Goal: Task Accomplishment & Management: Manage account settings

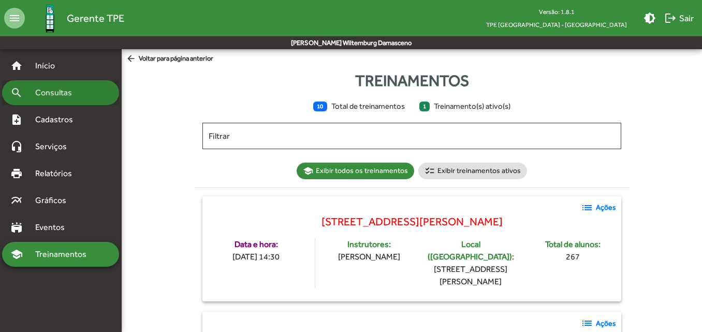
click at [83, 93] on span "Consultas" at bounding box center [57, 92] width 56 height 12
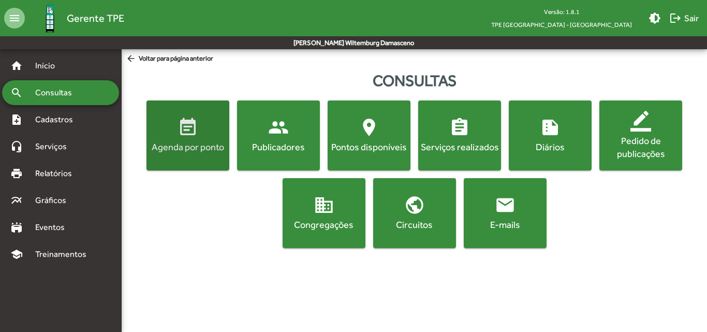
click at [212, 158] on button "event_note Agenda por ponto" at bounding box center [188, 135] width 83 height 70
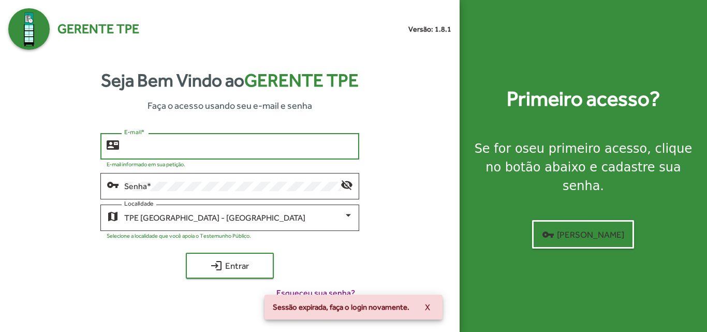
click at [212, 150] on input "E-mail *" at bounding box center [238, 146] width 228 height 9
click at [164, 141] on div "**********" at bounding box center [238, 145] width 228 height 28
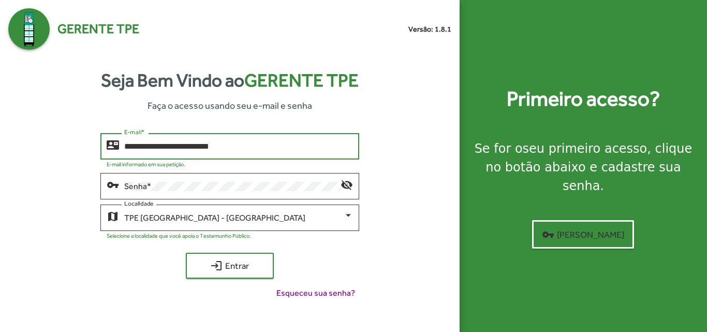
type input "**********"
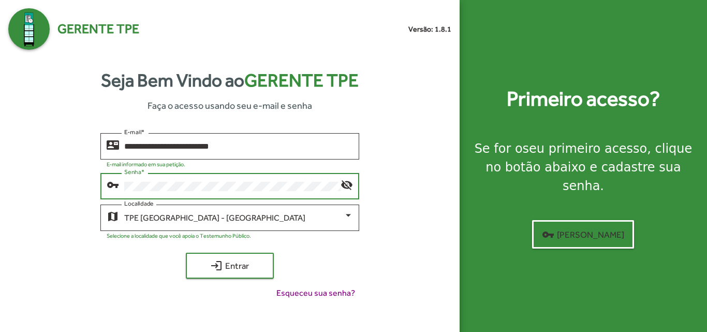
click at [186, 253] on button "login Entrar" at bounding box center [230, 266] width 88 height 26
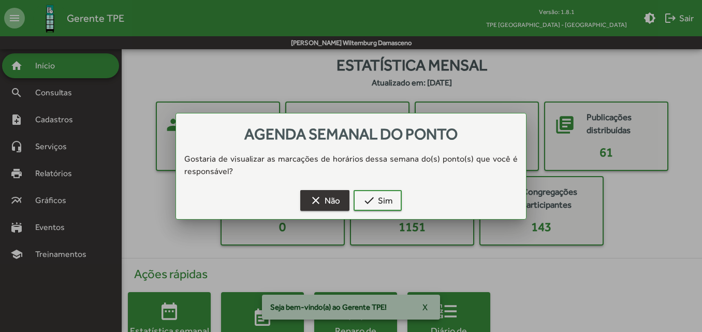
click at [329, 201] on span "clear Não" at bounding box center [325, 200] width 31 height 19
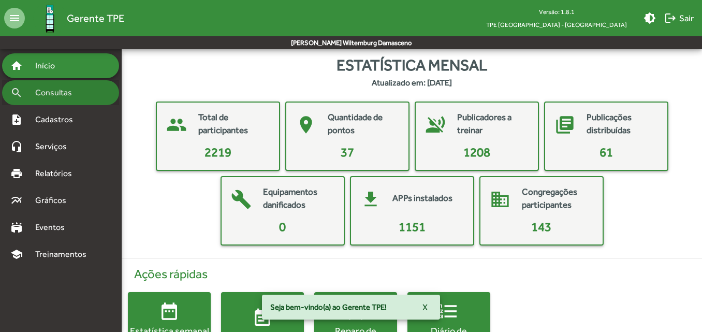
click at [39, 84] on div "search Consultas" at bounding box center [60, 92] width 117 height 25
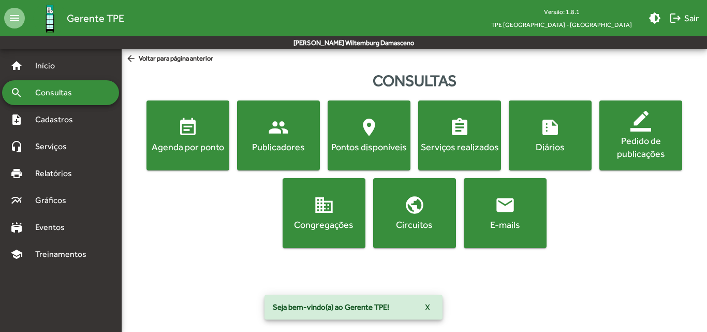
click at [221, 144] on div "Agenda por ponto" at bounding box center [188, 146] width 79 height 13
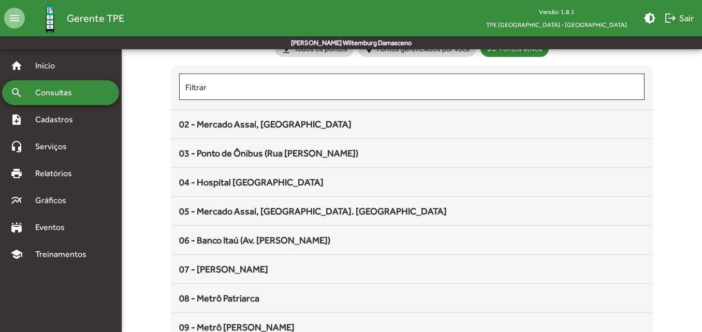
scroll to position [77, 0]
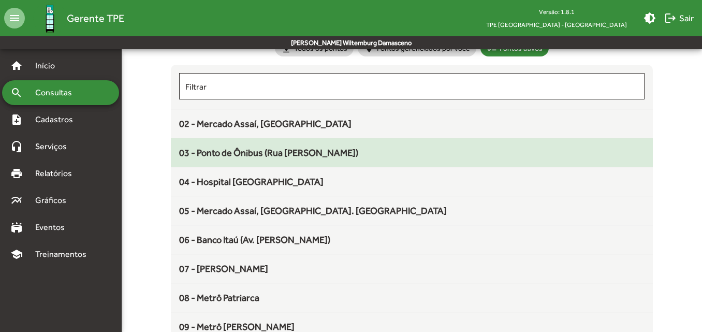
click at [212, 163] on mat-list-item "03 - Ponto de Ônibus (Rua Harry)" at bounding box center [412, 152] width 482 height 29
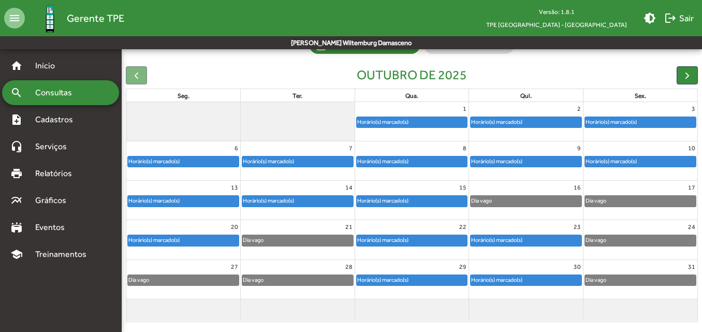
scroll to position [97, 0]
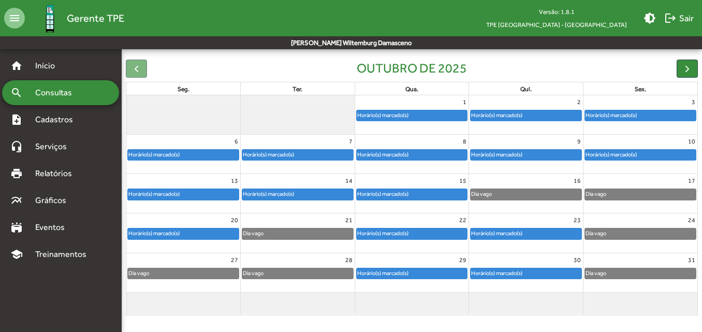
click at [209, 166] on div "6 Horário(s) marcado(s)" at bounding box center [183, 154] width 114 height 39
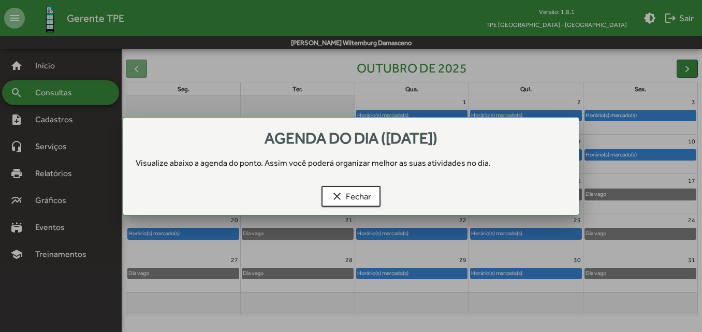
scroll to position [0, 0]
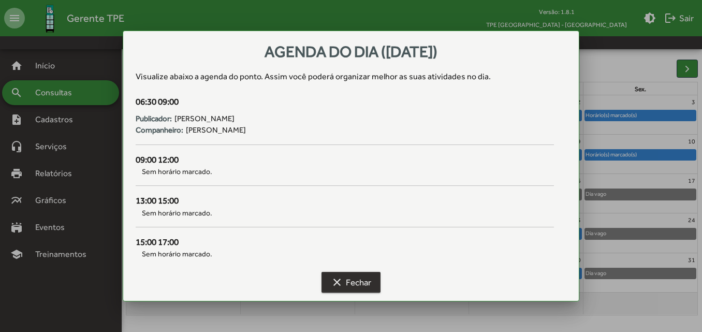
click at [341, 274] on span "clear Fechar" at bounding box center [351, 282] width 40 height 19
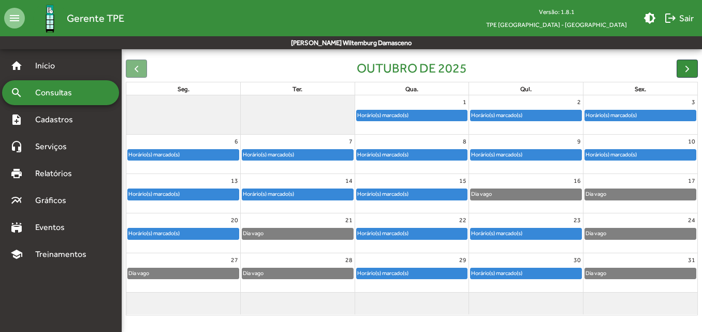
click at [294, 163] on div "Horário(s) marcado(s)" at bounding box center [298, 157] width 114 height 17
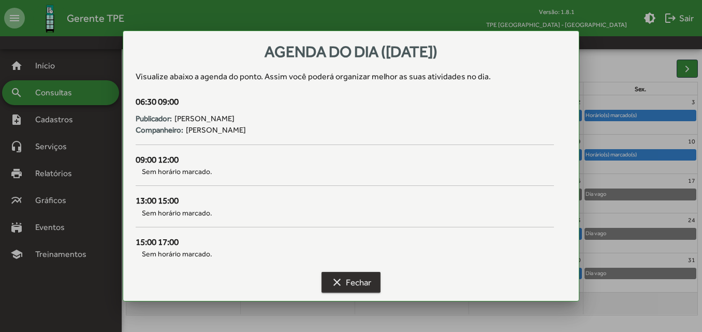
click at [346, 282] on span "clear Fechar" at bounding box center [351, 282] width 40 height 19
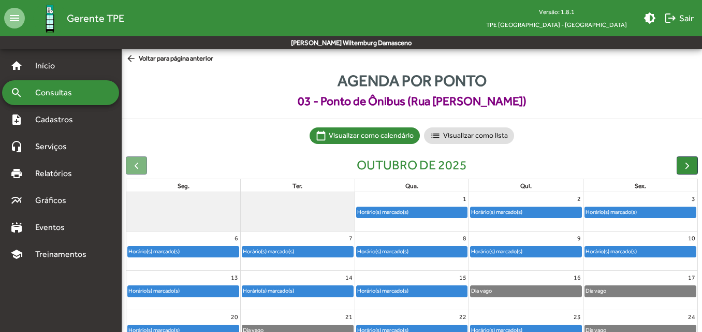
click at [346, 282] on link "14" at bounding box center [348, 277] width 11 height 13
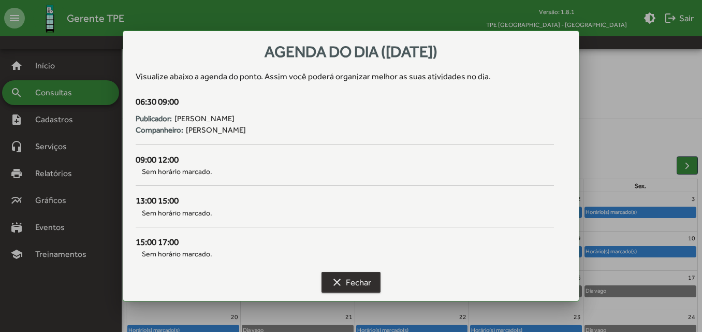
click at [346, 282] on span "clear Fechar" at bounding box center [351, 282] width 40 height 19
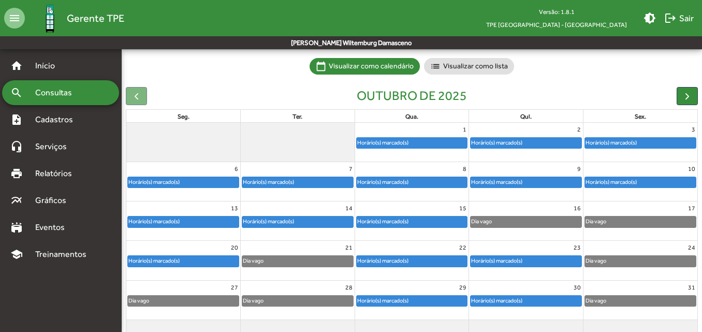
scroll to position [97, 0]
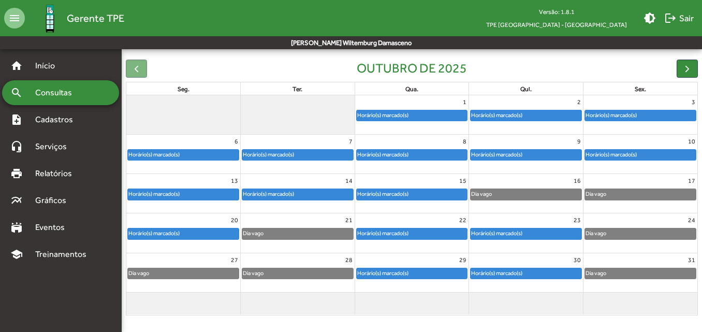
click at [199, 143] on div "6" at bounding box center [183, 141] width 114 height 13
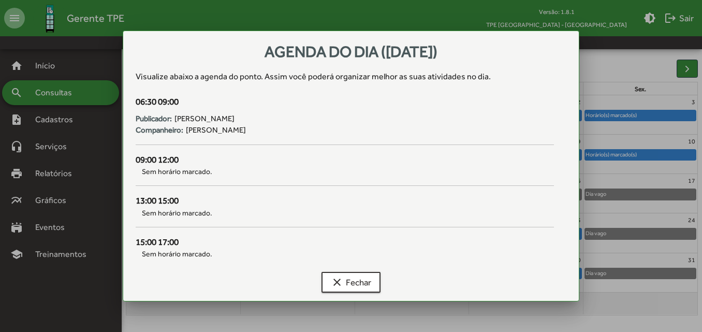
scroll to position [0, 0]
click at [339, 277] on mat-icon "clear" at bounding box center [337, 282] width 12 height 12
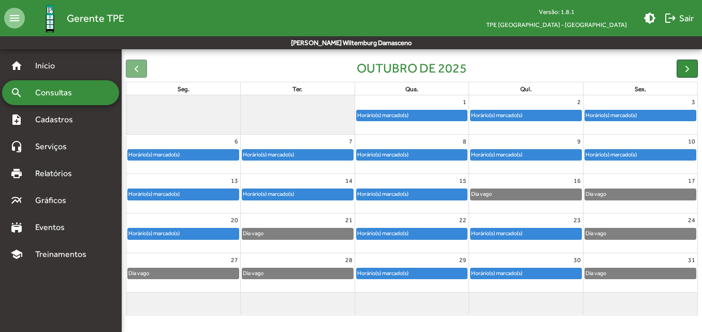
click at [325, 164] on div "Horário(s) marcado(s)" at bounding box center [298, 157] width 114 height 17
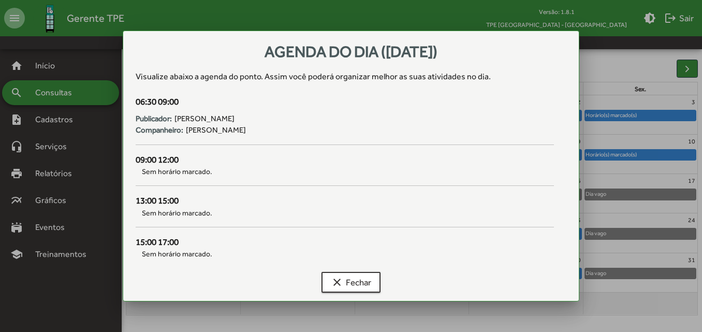
scroll to position [0, 0]
click at [336, 278] on mat-icon "clear" at bounding box center [337, 282] width 12 height 12
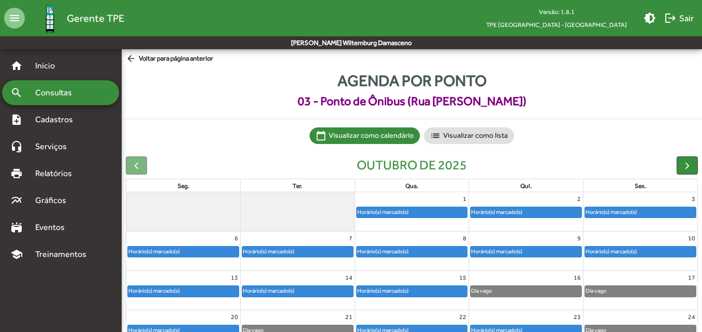
scroll to position [97, 0]
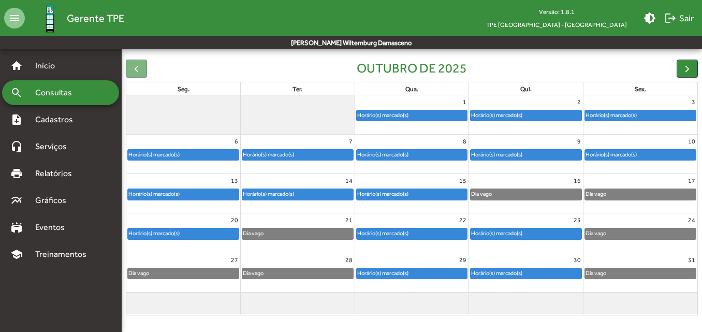
click at [393, 143] on div "8" at bounding box center [412, 141] width 114 height 13
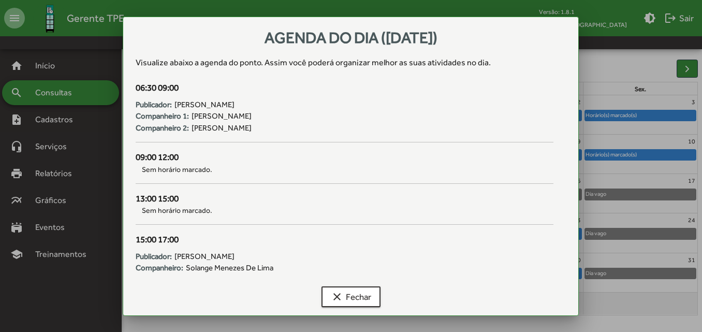
scroll to position [0, 0]
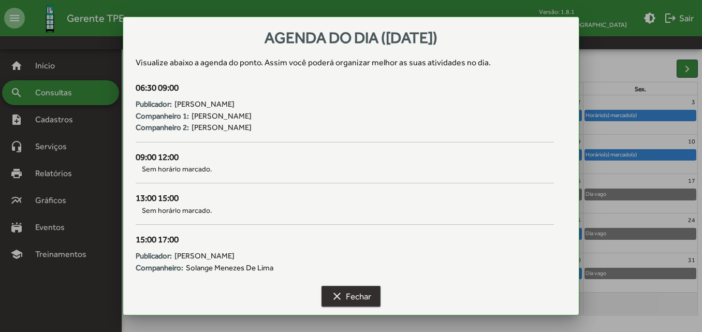
click at [351, 300] on span "clear Fechar" at bounding box center [351, 296] width 40 height 19
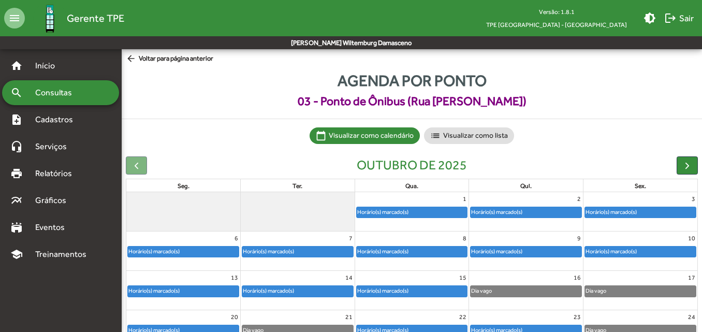
scroll to position [97, 0]
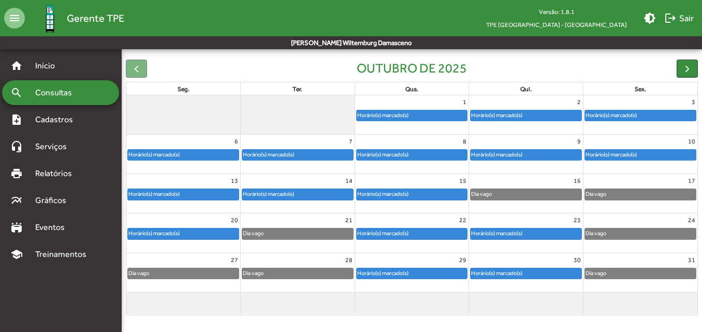
click at [506, 147] on div "9" at bounding box center [526, 141] width 114 height 13
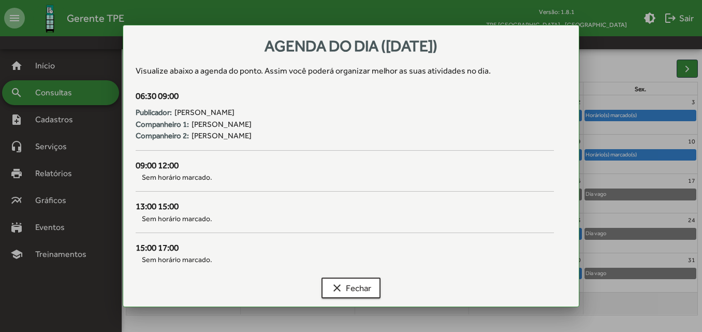
scroll to position [0, 0]
click at [379, 290] on button "clear Fechar" at bounding box center [351, 288] width 59 height 21
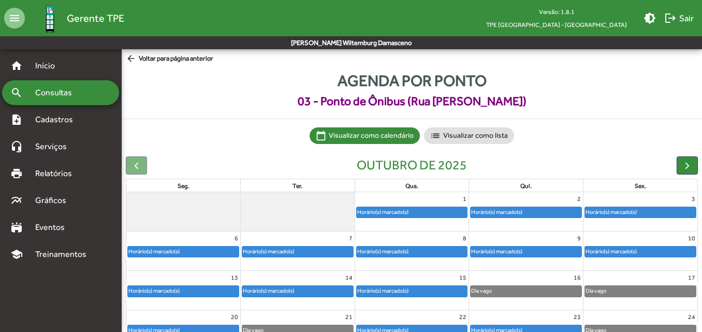
scroll to position [97, 0]
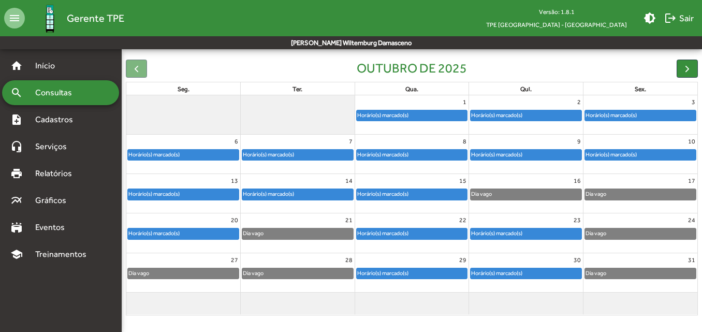
click at [615, 155] on div "Horário(s) marcado(s)" at bounding box center [611, 155] width 52 height 10
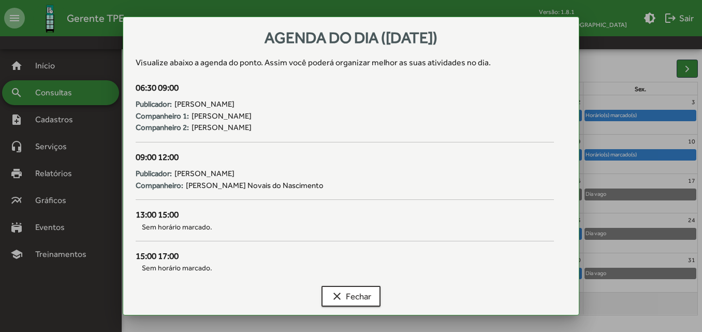
scroll to position [0, 0]
click at [357, 302] on span "clear Fechar" at bounding box center [351, 296] width 40 height 19
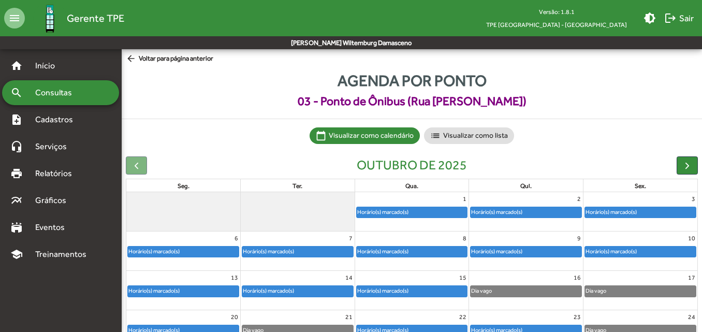
scroll to position [97, 0]
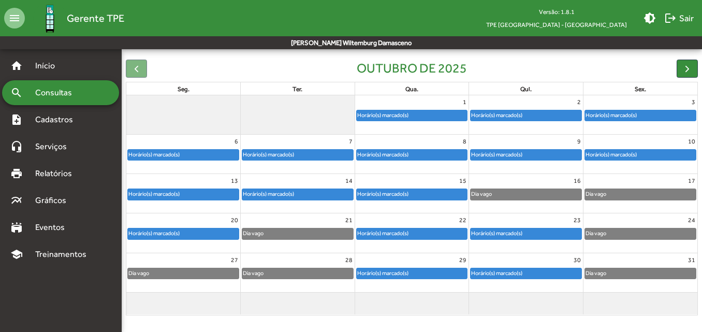
click at [190, 205] on div "Horário(s) marcado(s)" at bounding box center [183, 196] width 114 height 17
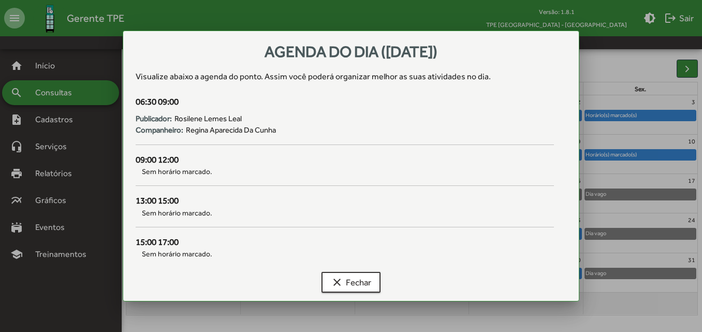
scroll to position [0, 0]
click at [352, 283] on span "clear Fechar" at bounding box center [351, 282] width 40 height 19
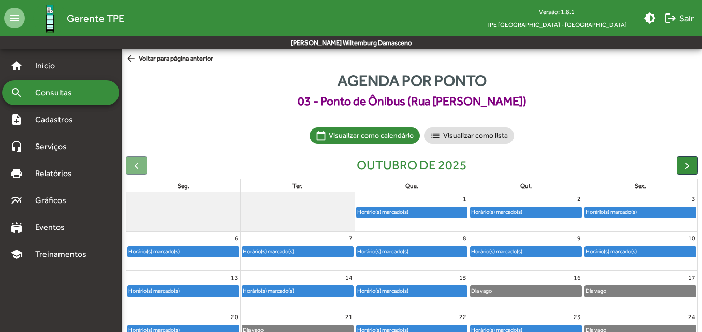
scroll to position [97, 0]
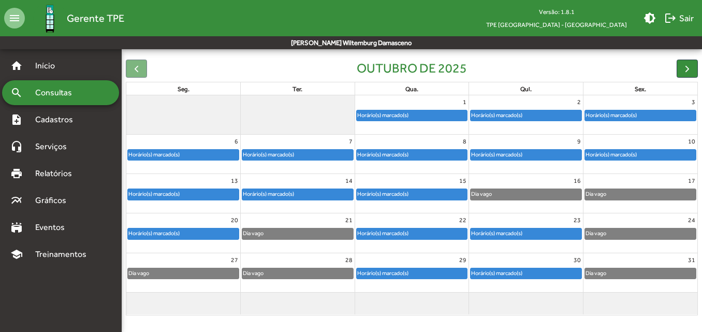
click at [316, 204] on div "Horário(s) marcado(s)" at bounding box center [298, 196] width 114 height 17
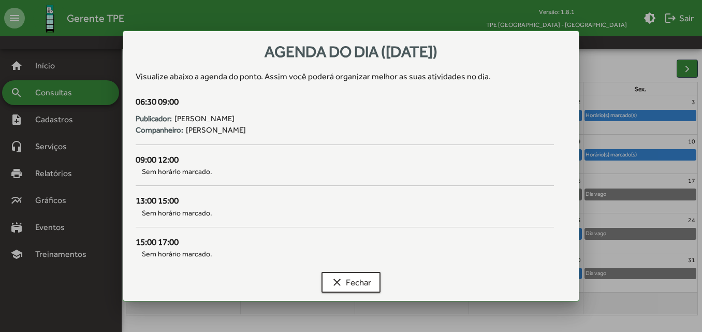
scroll to position [0, 0]
click at [344, 284] on span "clear Fechar" at bounding box center [351, 282] width 40 height 19
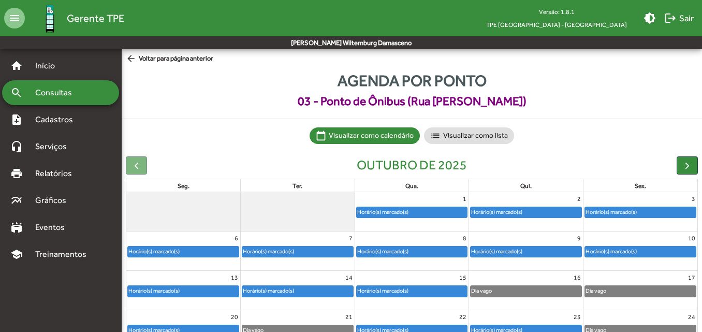
scroll to position [97, 0]
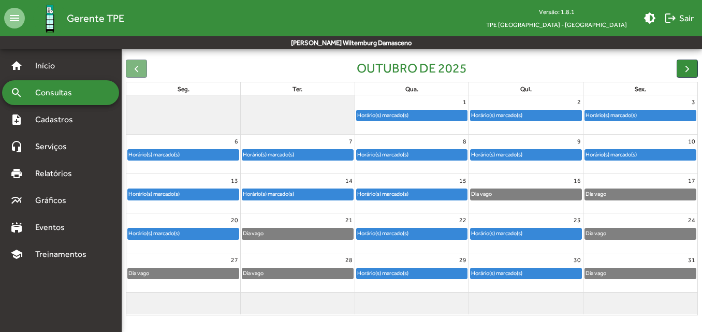
click at [406, 197] on div "Horário(s) marcado(s)" at bounding box center [383, 194] width 52 height 10
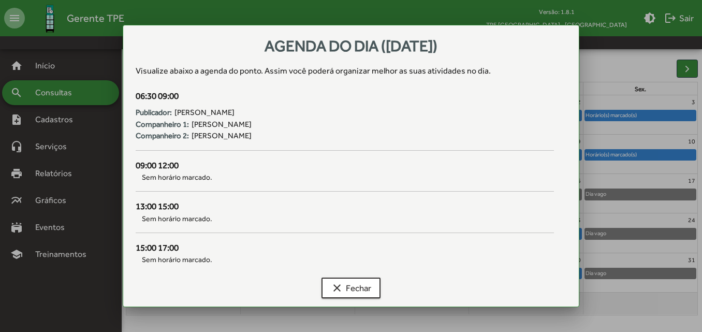
scroll to position [0, 0]
click at [362, 288] on span "clear Fechar" at bounding box center [351, 288] width 40 height 19
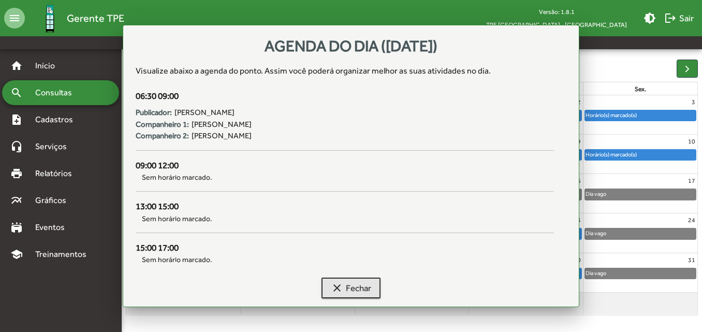
scroll to position [97, 0]
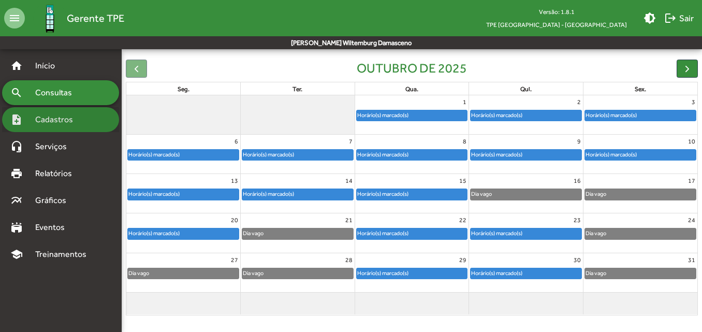
click at [64, 120] on span "Cadastros" at bounding box center [57, 119] width 57 height 12
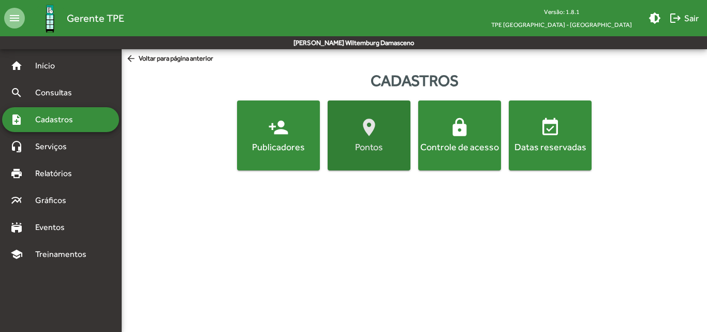
click at [360, 157] on button "location_on Pontos" at bounding box center [369, 135] width 83 height 70
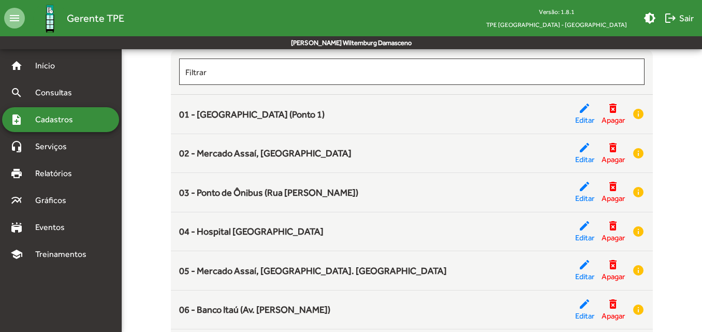
scroll to position [89, 0]
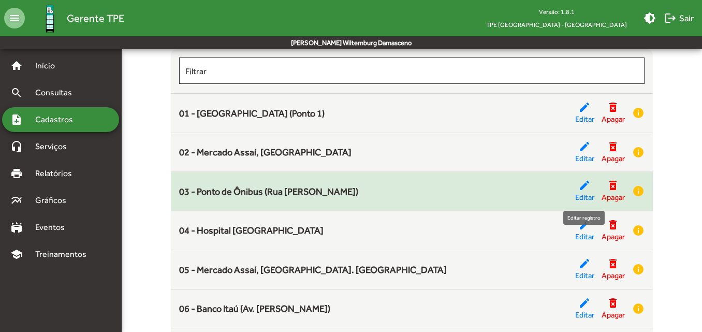
click at [584, 195] on span "Editar" at bounding box center [584, 198] width 19 height 12
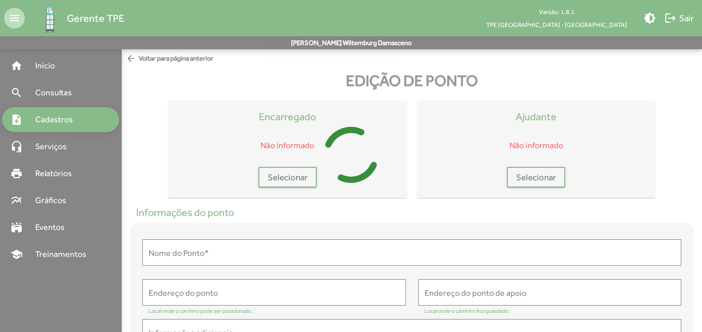
type input "**********"
type textarea "**********"
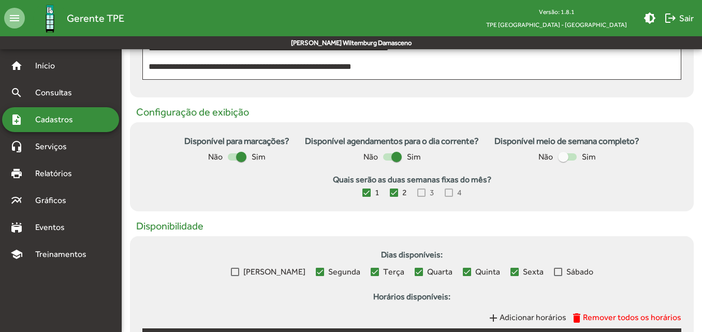
scroll to position [283, 0]
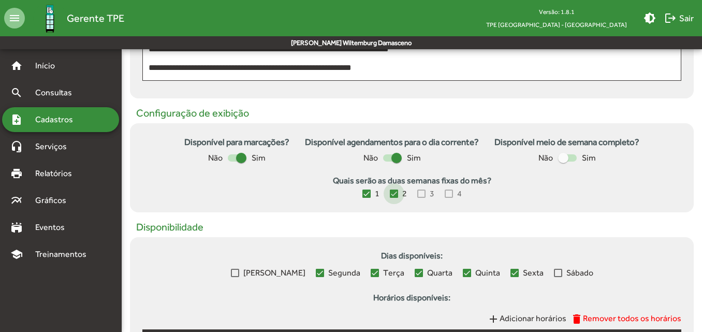
click at [396, 196] on div at bounding box center [394, 194] width 8 height 8
click at [368, 196] on div at bounding box center [367, 194] width 8 height 8
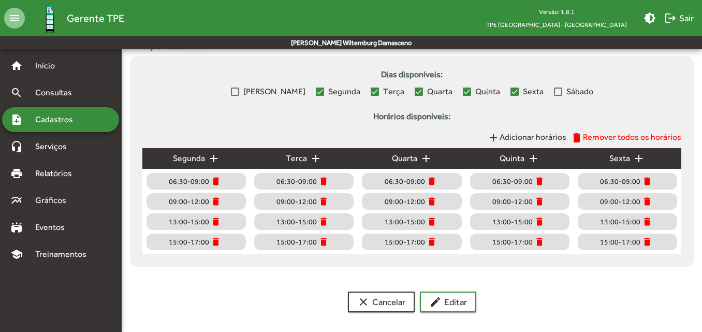
scroll to position [470, 0]
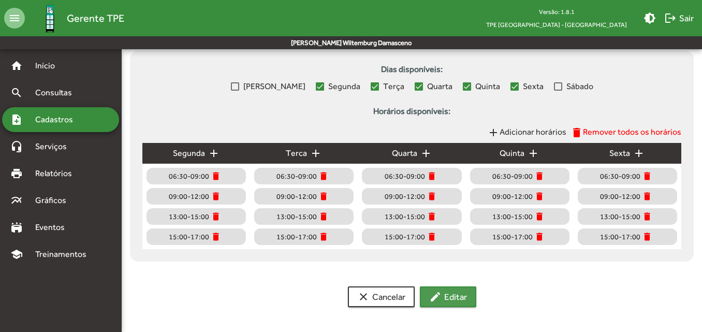
click at [442, 298] on span "edit Editar" at bounding box center [448, 296] width 38 height 19
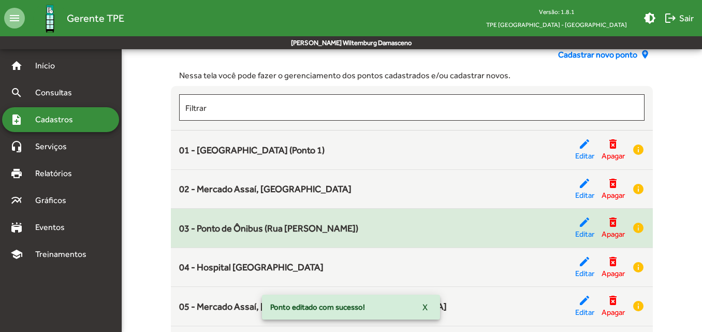
scroll to position [52, 0]
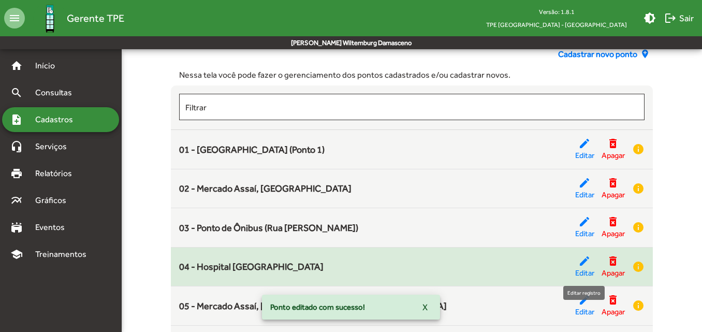
click at [577, 267] on span "Editar" at bounding box center [584, 273] width 19 height 12
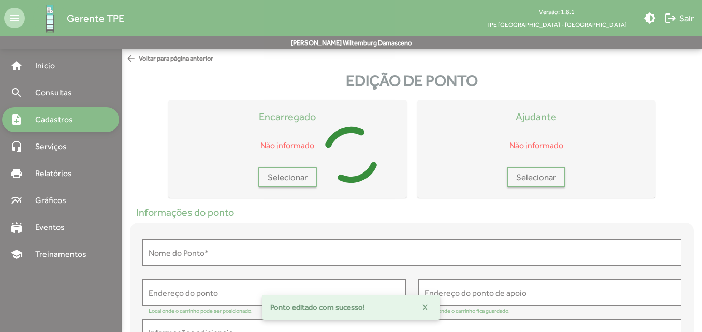
type input "**********"
type textarea "**********"
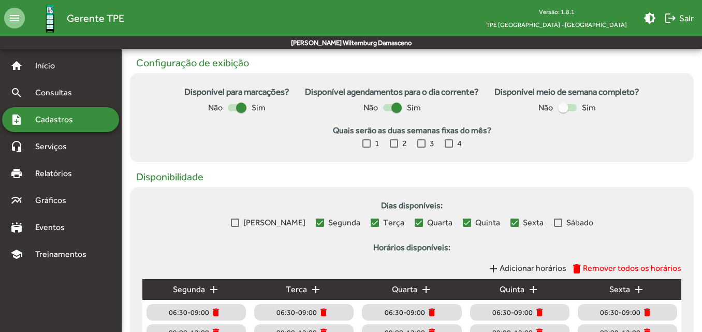
scroll to position [470, 0]
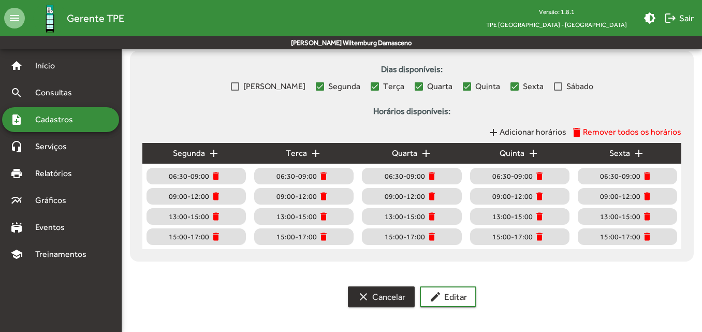
click at [382, 300] on span "clear Cancelar" at bounding box center [381, 296] width 48 height 19
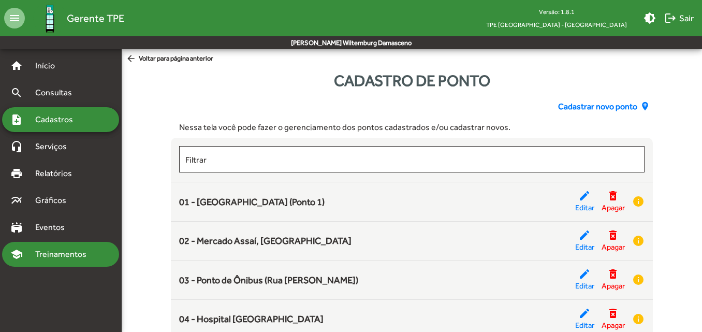
click at [56, 242] on div "school Treinamentos" at bounding box center [60, 254] width 117 height 25
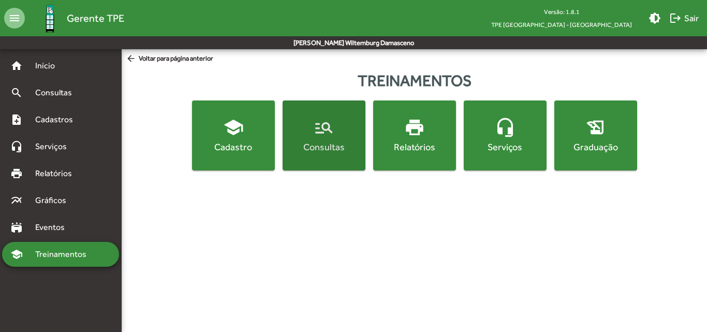
click at [293, 144] on div "Consultas" at bounding box center [324, 146] width 79 height 13
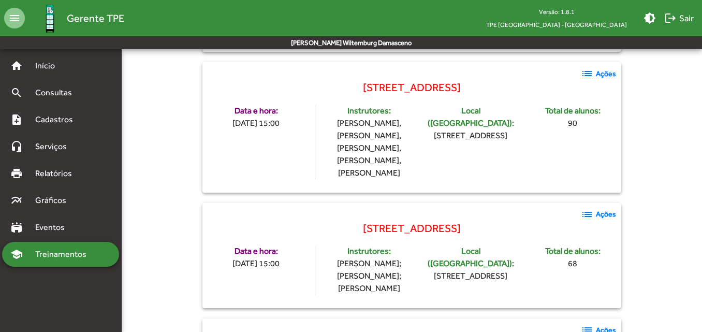
scroll to position [966, 0]
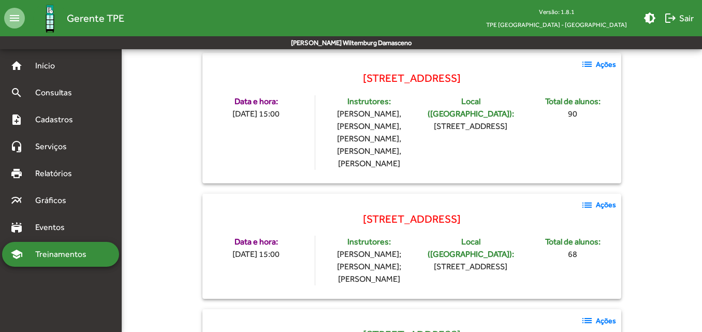
click at [590, 314] on mat-icon "list" at bounding box center [587, 320] width 12 height 12
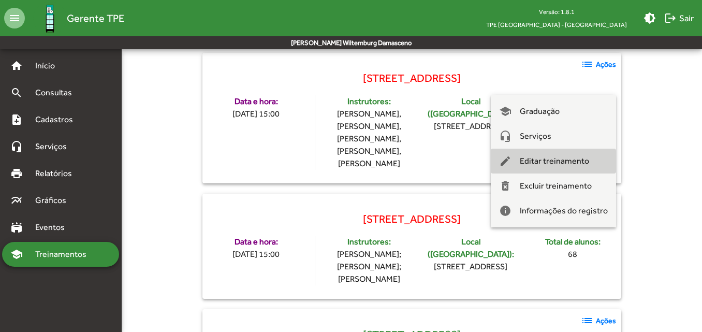
click at [576, 162] on span "Editar treinamento" at bounding box center [554, 161] width 69 height 25
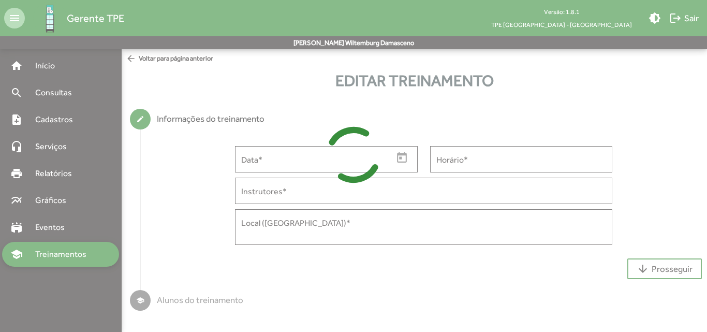
type input "**********"
type input "*****"
type input "**********"
type textarea "**********"
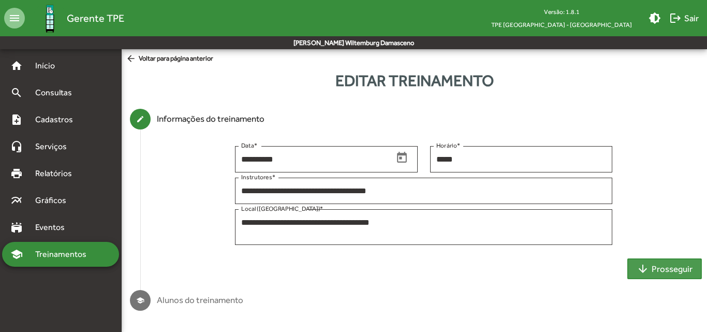
click at [651, 271] on span "arrow_downward Prosseguir" at bounding box center [665, 268] width 56 height 19
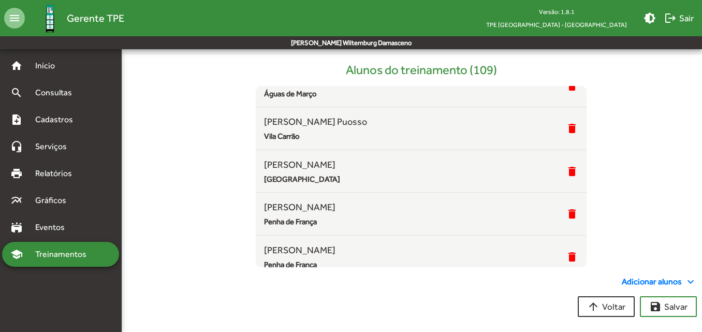
scroll to position [4475, 0]
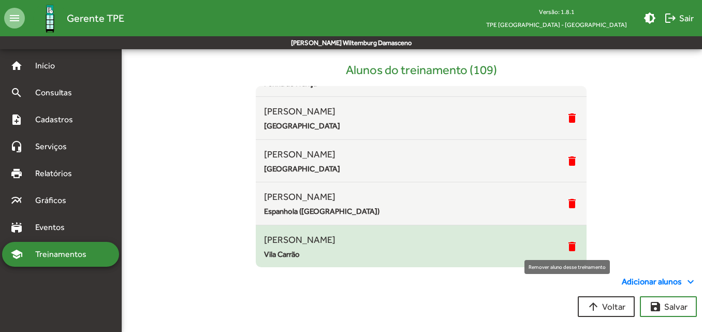
click at [566, 247] on mat-icon "delete" at bounding box center [572, 246] width 12 height 12
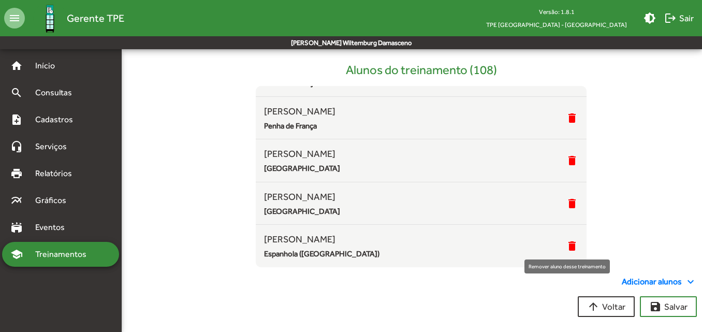
scroll to position [4433, 0]
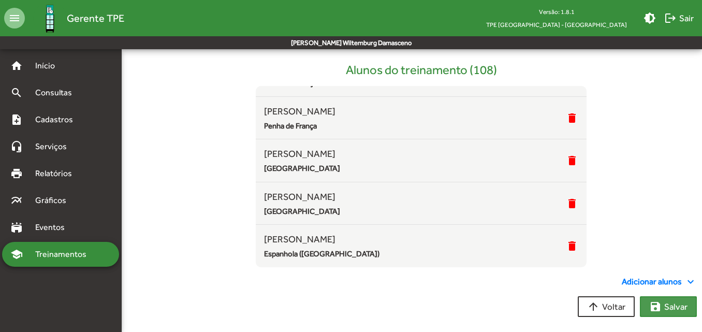
click at [662, 310] on span "save Salvar" at bounding box center [668, 306] width 38 height 19
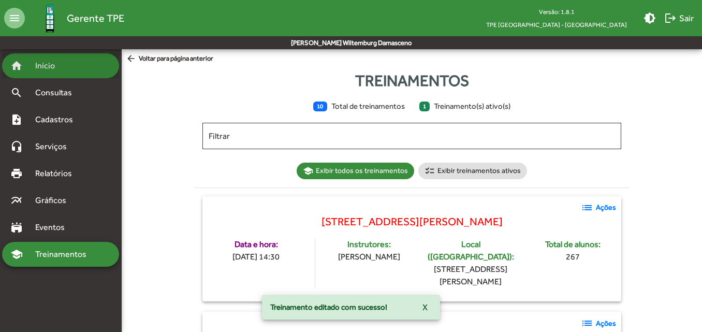
click at [56, 78] on div "home Início" at bounding box center [60, 65] width 117 height 25
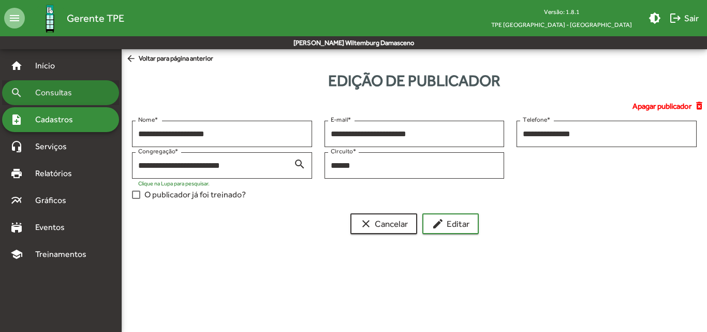
click at [59, 96] on span "Consultas" at bounding box center [57, 92] width 56 height 12
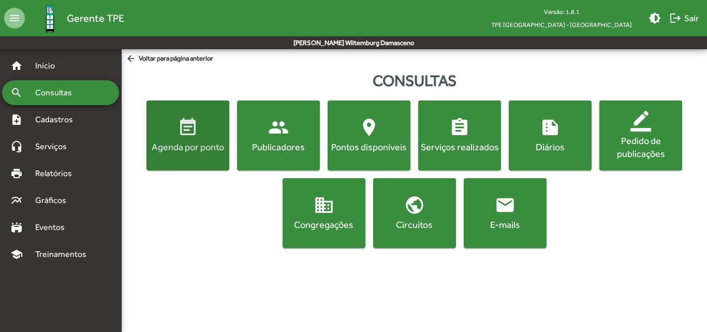
click at [168, 150] on div "Agenda por ponto" at bounding box center [188, 146] width 79 height 13
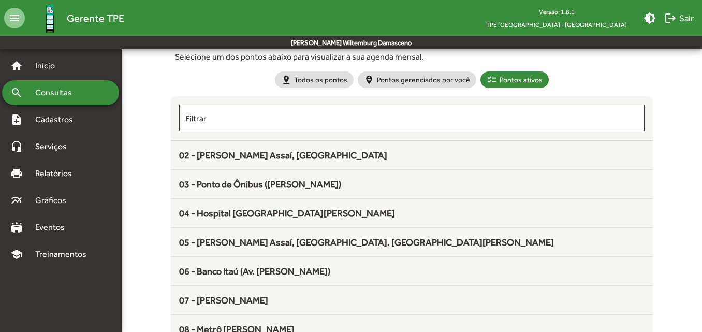
scroll to position [57, 0]
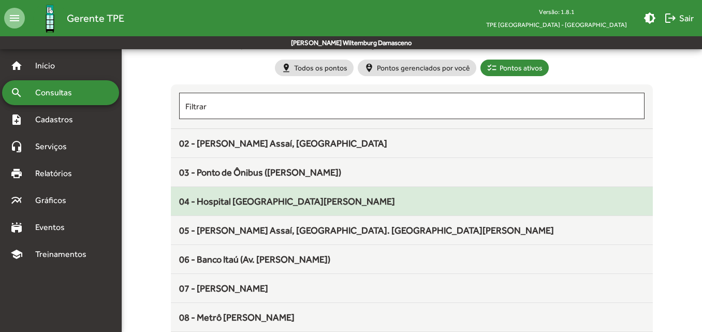
click at [226, 209] on mat-list-item "04 - Hospital Santa Marcelina" at bounding box center [412, 201] width 482 height 29
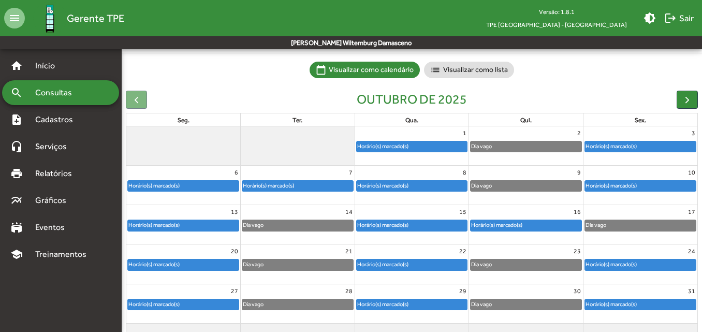
scroll to position [66, 0]
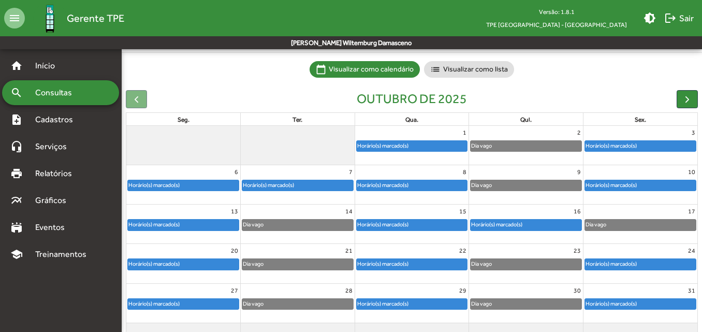
click at [273, 192] on div at bounding box center [298, 191] width 114 height 1
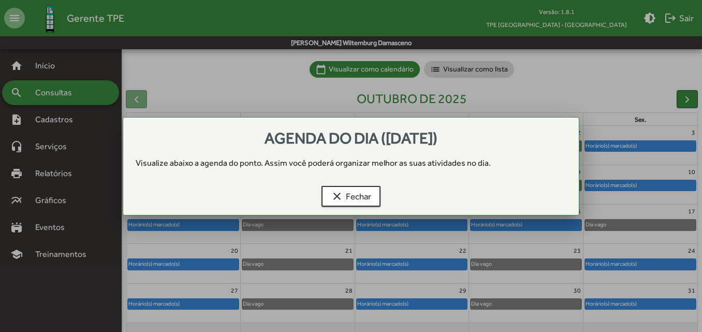
scroll to position [0, 0]
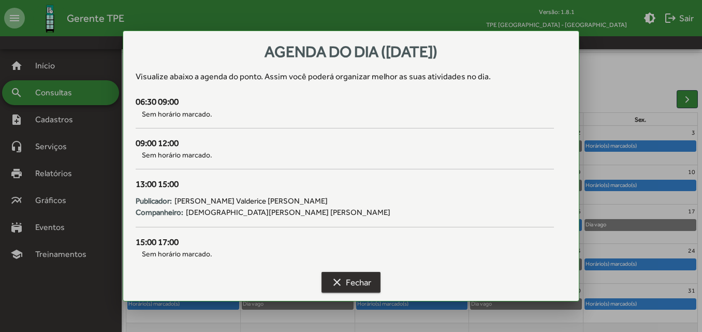
click at [344, 282] on span "clear Fechar" at bounding box center [351, 282] width 40 height 19
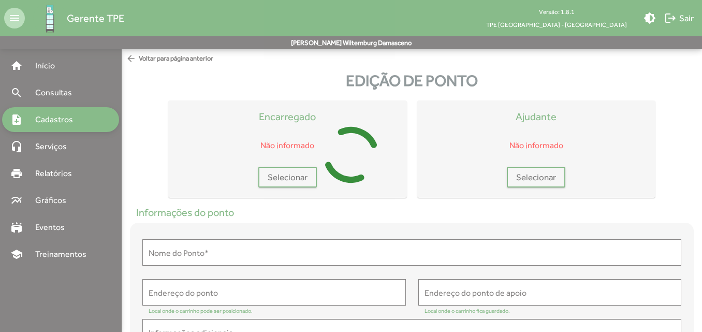
type input "**********"
type textarea "**********"
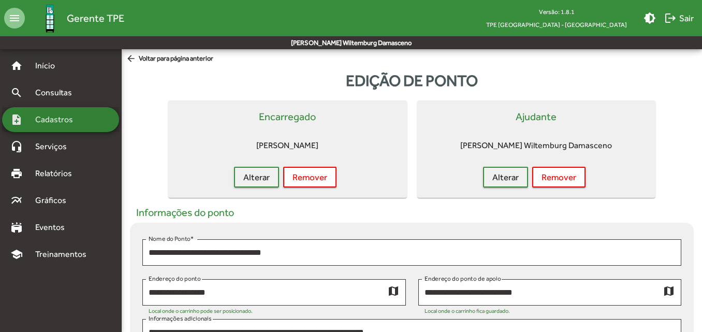
click at [80, 112] on div "note_add Cadastros" at bounding box center [60, 119] width 117 height 25
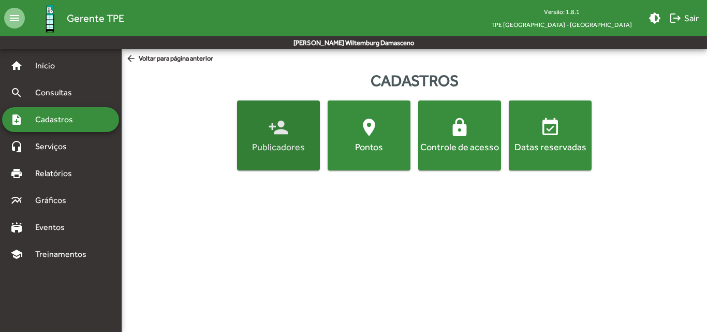
click at [266, 140] on div "Publicadores" at bounding box center [278, 146] width 79 height 13
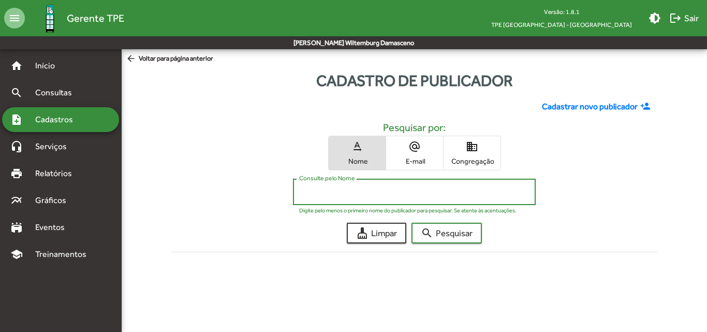
click at [334, 193] on input "Consulte pelo Nome" at bounding box center [414, 191] width 230 height 9
type input "******"
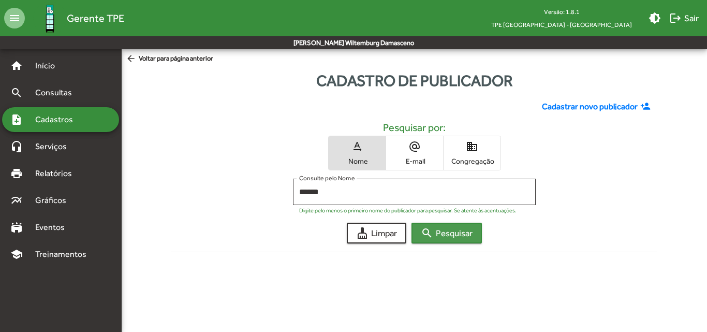
click at [450, 240] on span "search Pesquisar" at bounding box center [447, 233] width 52 height 19
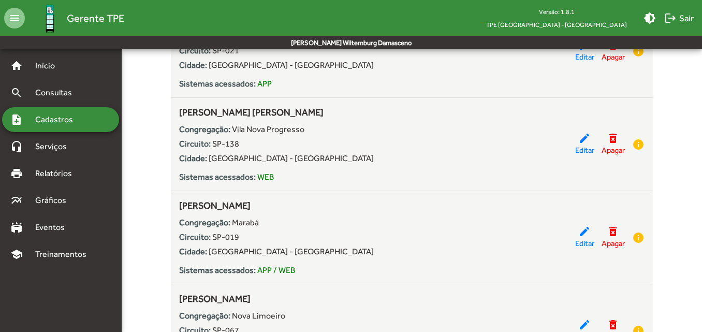
scroll to position [256, 0]
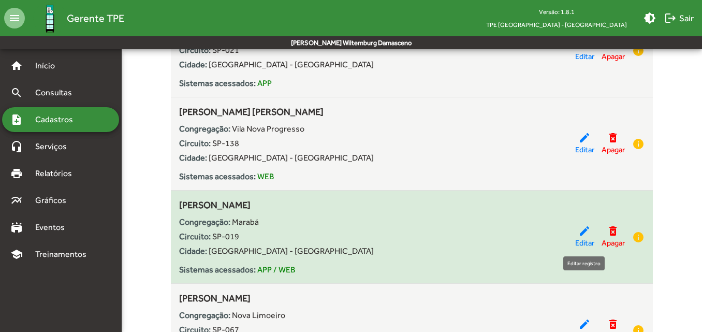
click at [586, 241] on span "Editar" at bounding box center [584, 243] width 19 height 12
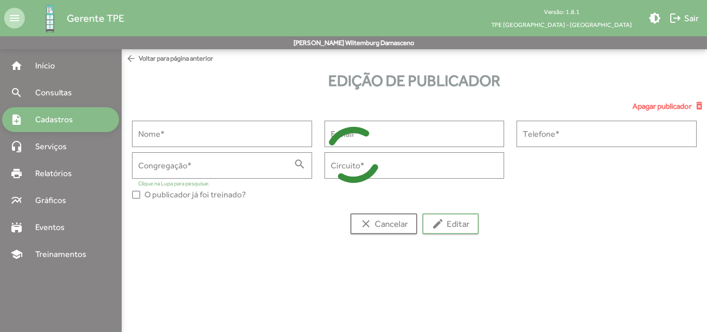
type input "**********"
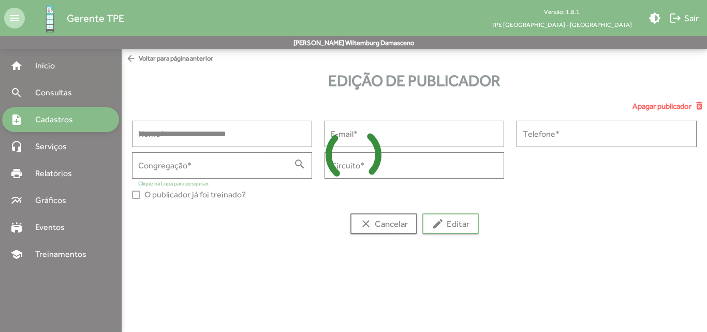
type input "**********"
type input "******"
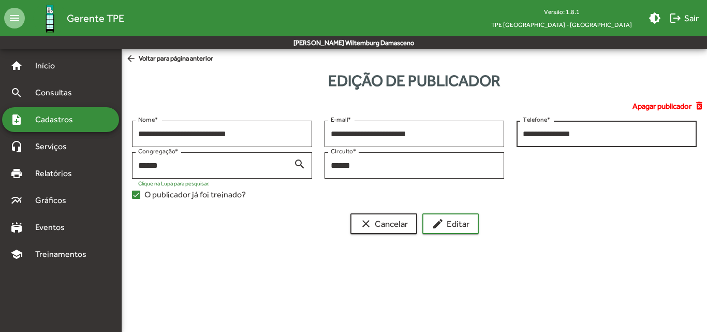
click at [526, 134] on input "**********" at bounding box center [607, 133] width 168 height 9
type input "**********"
